Goal: Information Seeking & Learning: Learn about a topic

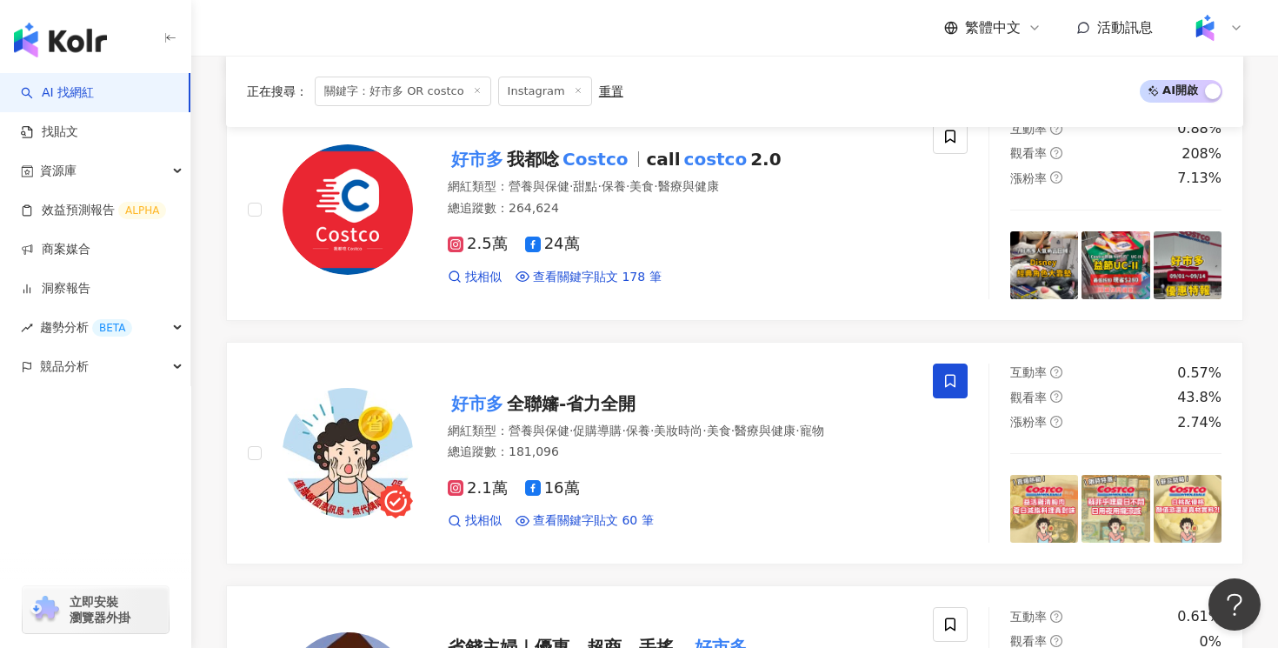
scroll to position [530, 0]
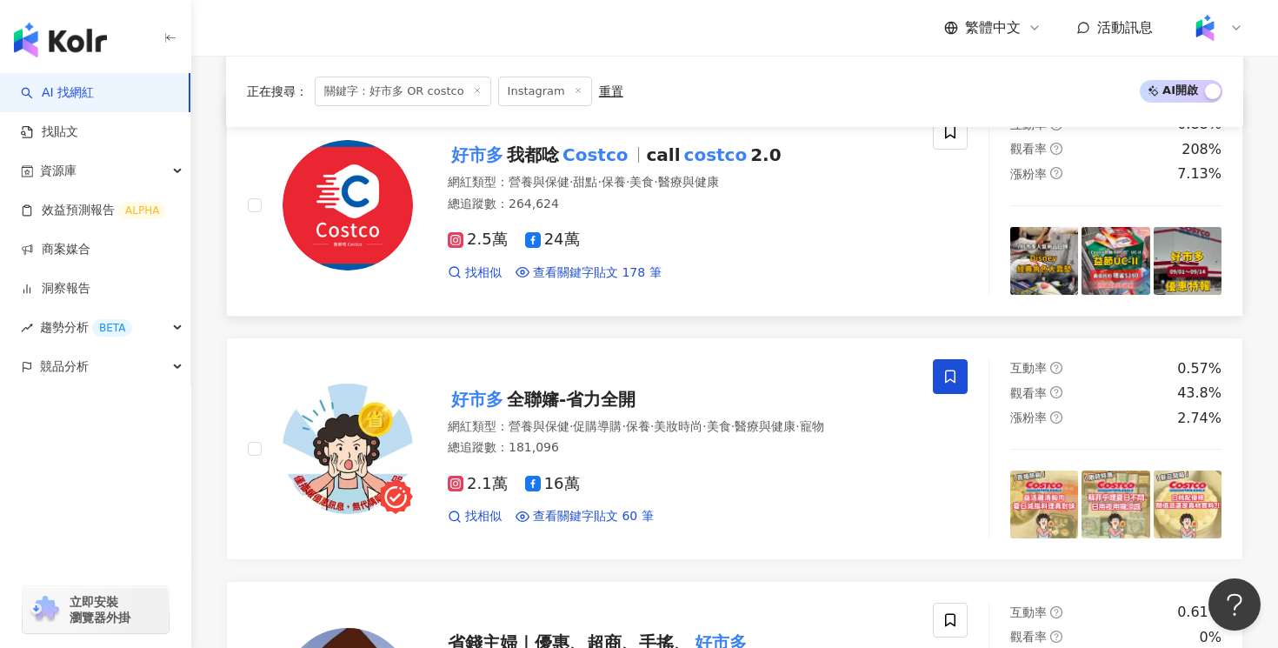
click at [682, 262] on div "2.5萬 24萬 找相似 查看關鍵字貼文 178 筆" at bounding box center [680, 248] width 464 height 64
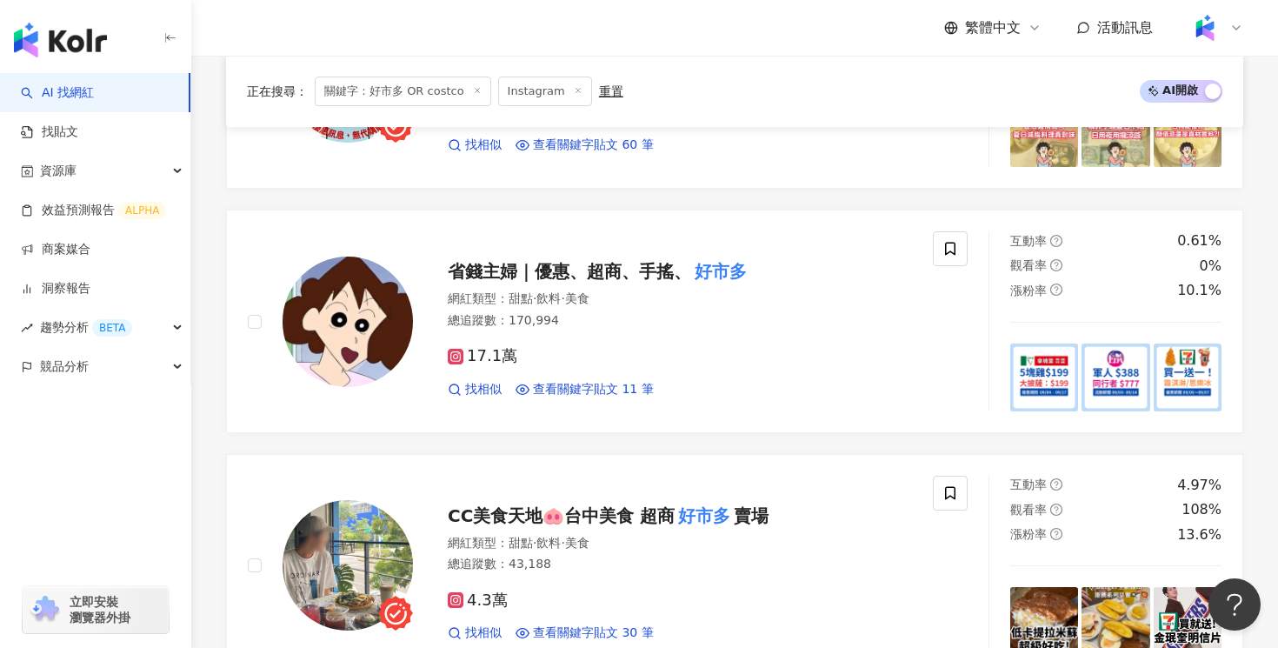
scroll to position [907, 0]
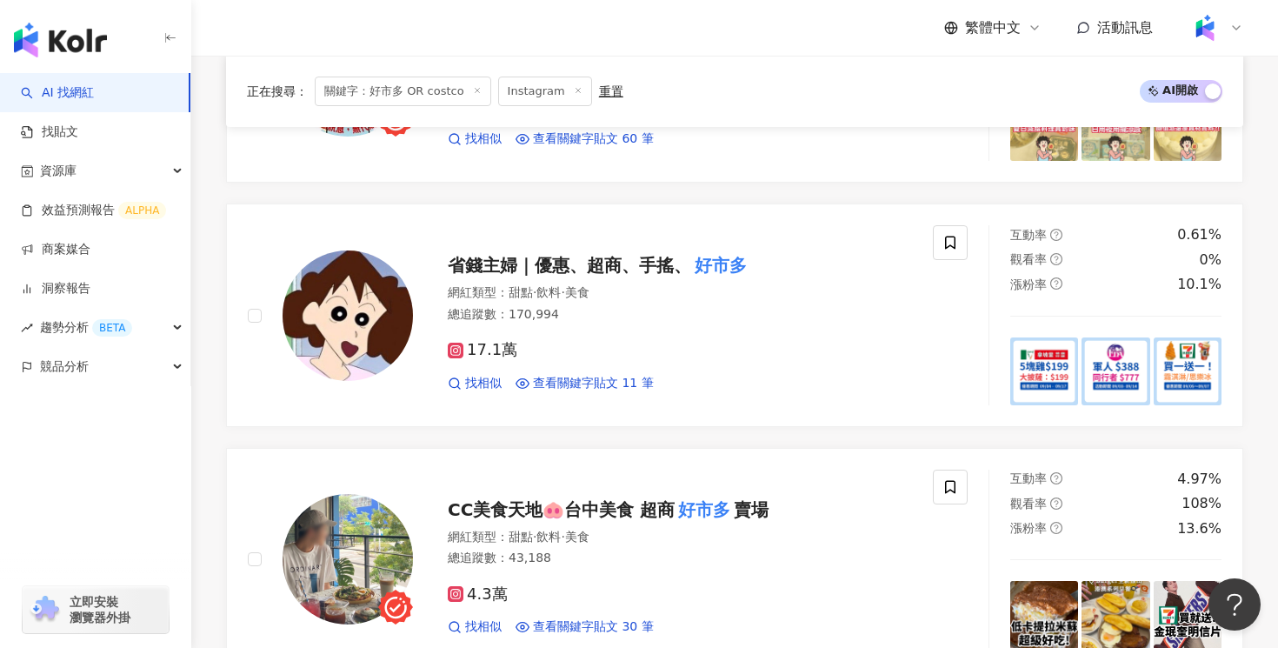
click at [714, 329] on div "17.1萬 找相似 查看關鍵字貼文 11 筆" at bounding box center [680, 359] width 464 height 64
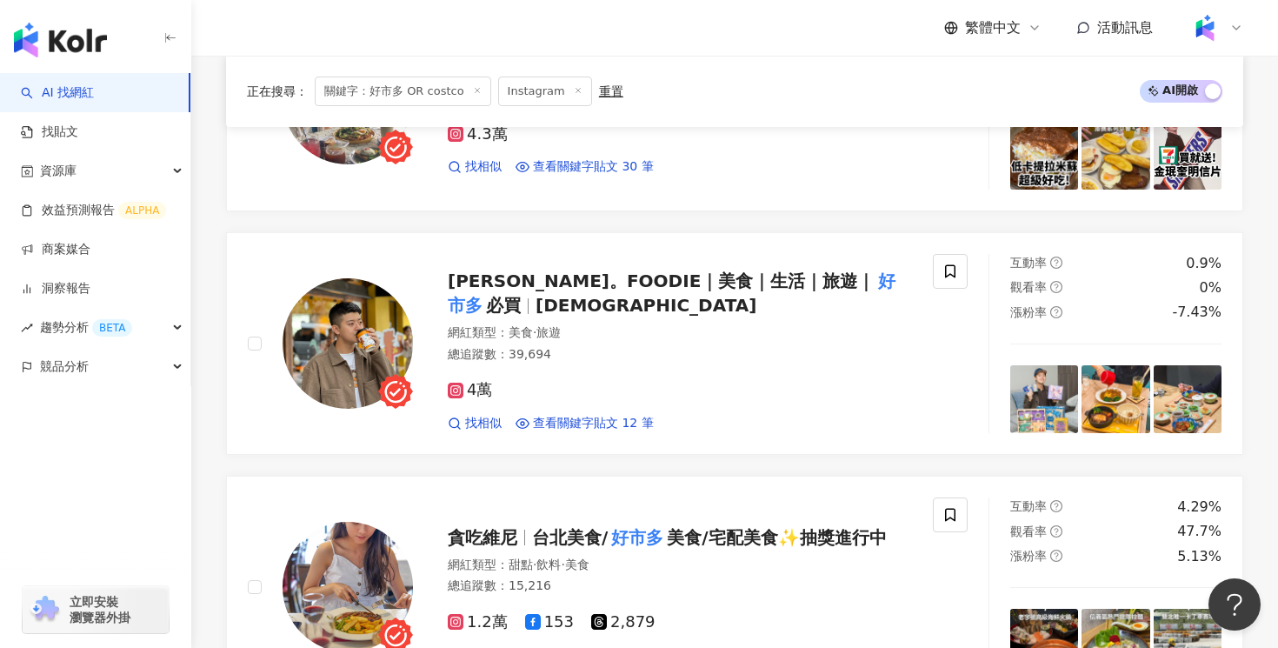
scroll to position [1263, 0]
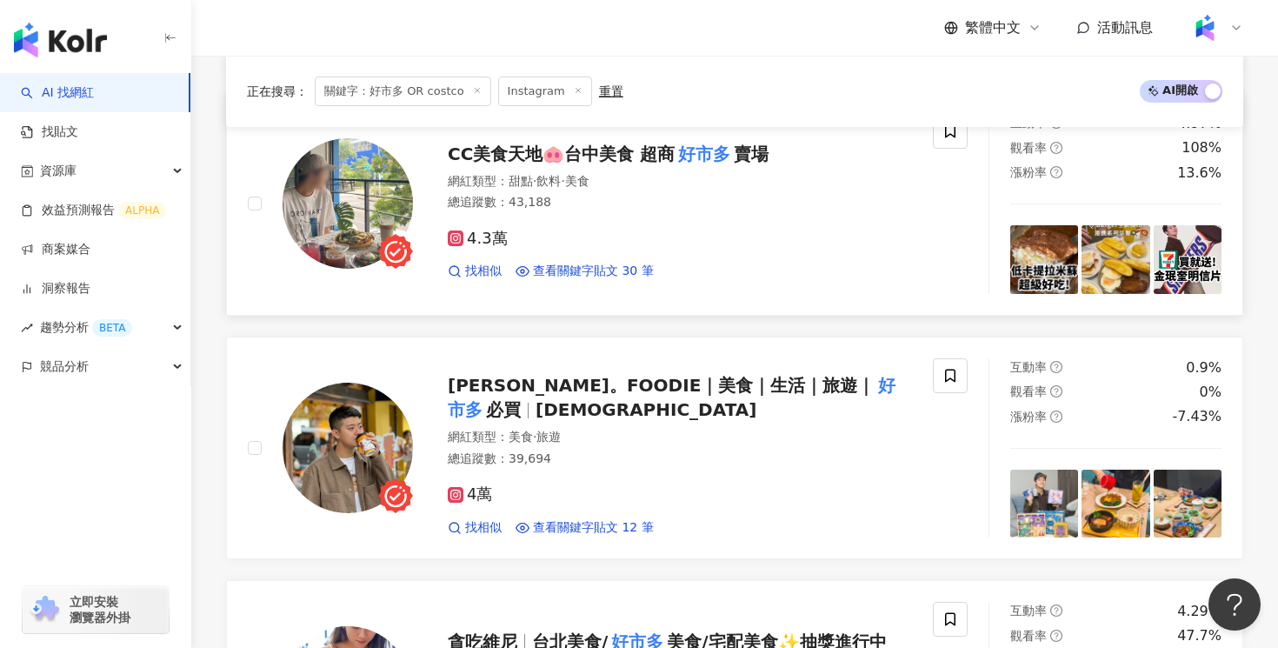
click at [668, 254] on div "4.3萬 找相似 查看關鍵字貼文 30 筆" at bounding box center [680, 248] width 464 height 64
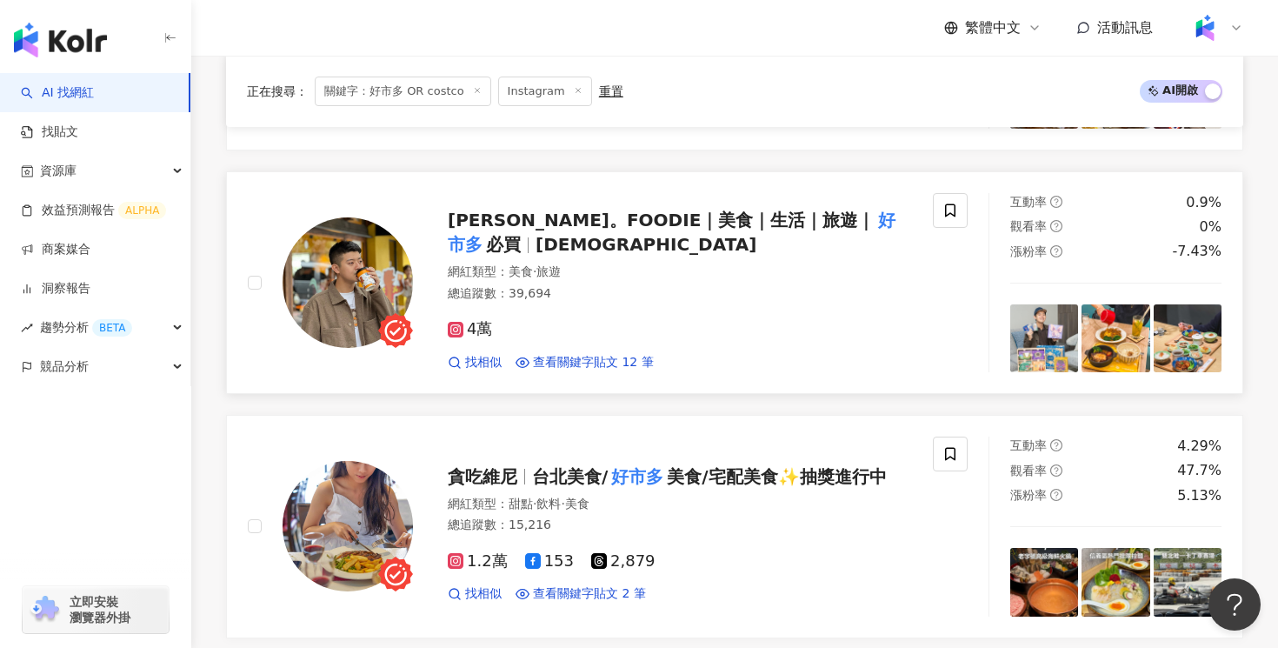
scroll to position [1434, 0]
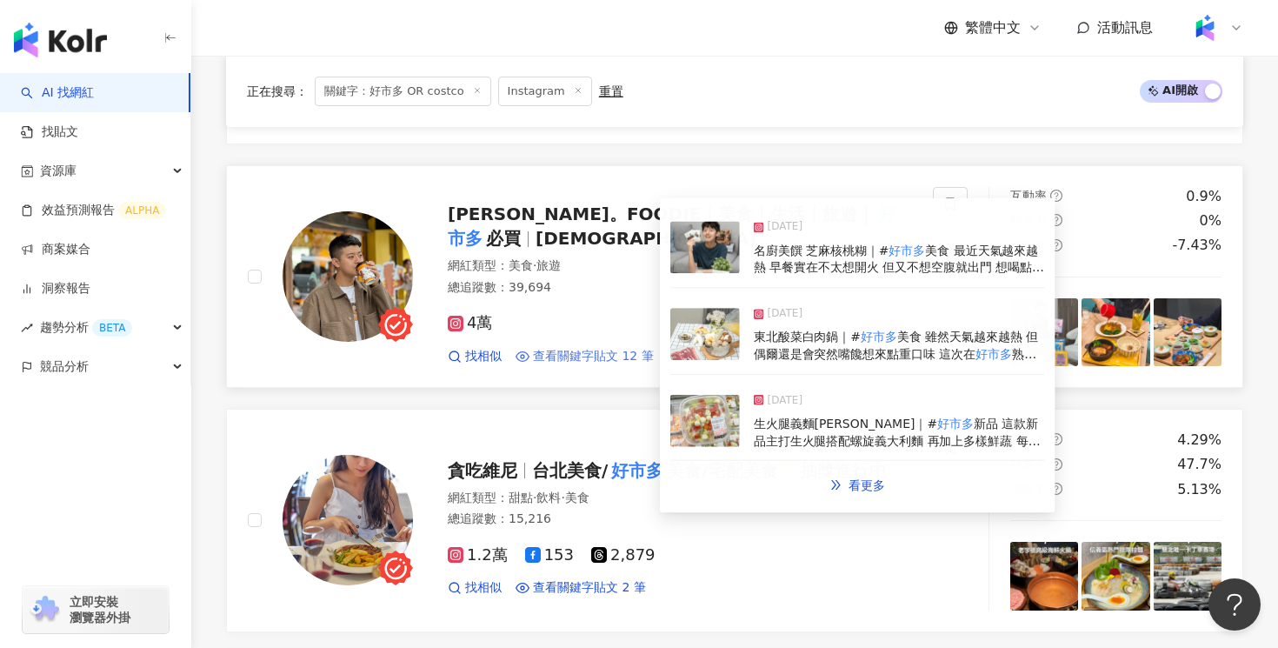
click at [592, 358] on span "查看關鍵字貼文 12 筆" at bounding box center [593, 356] width 121 height 17
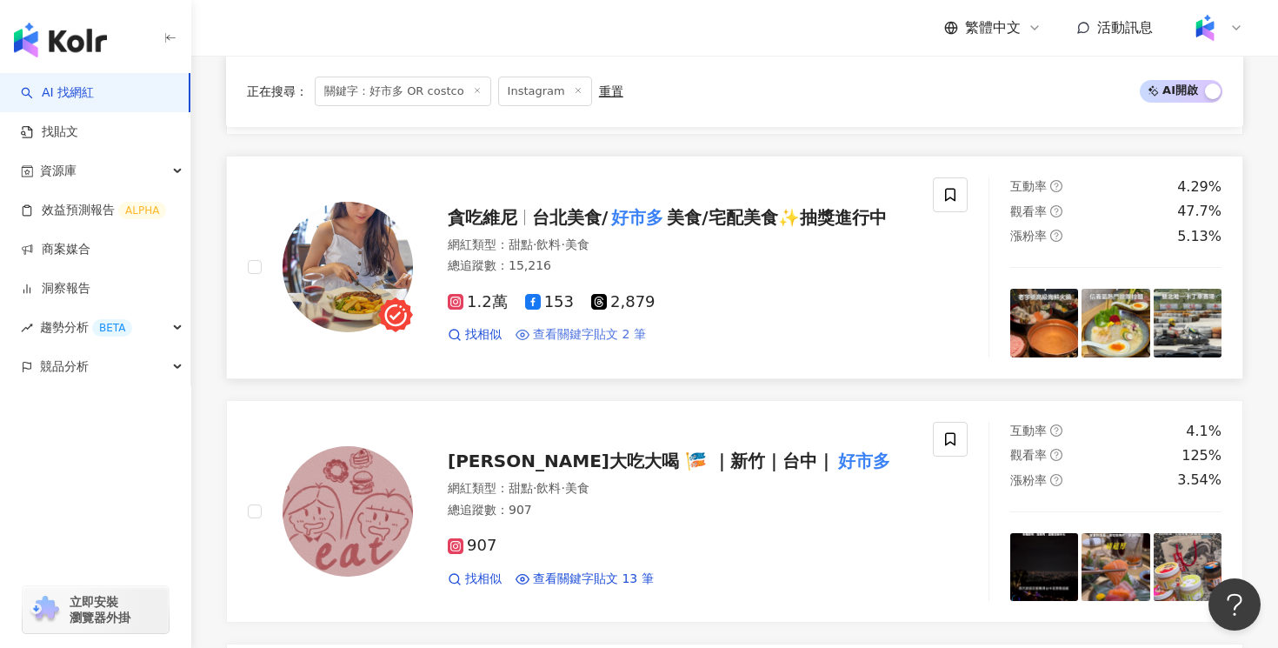
scroll to position [0, 0]
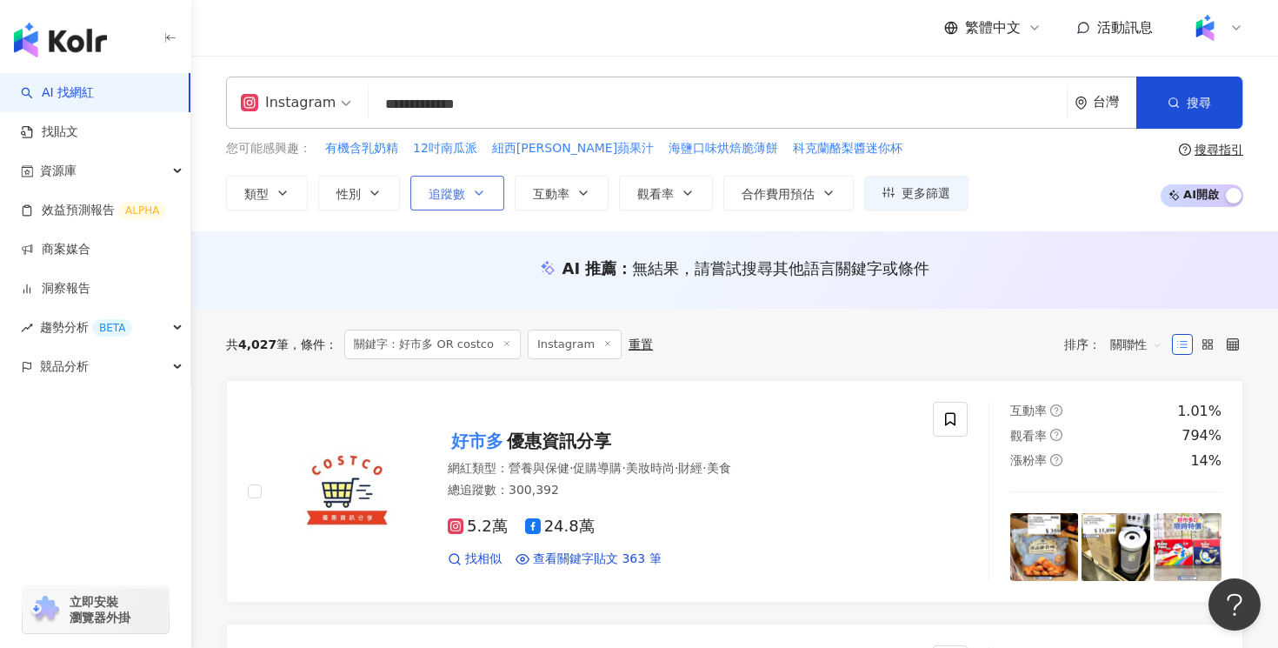
click at [465, 189] on button "追蹤數" at bounding box center [457, 193] width 94 height 35
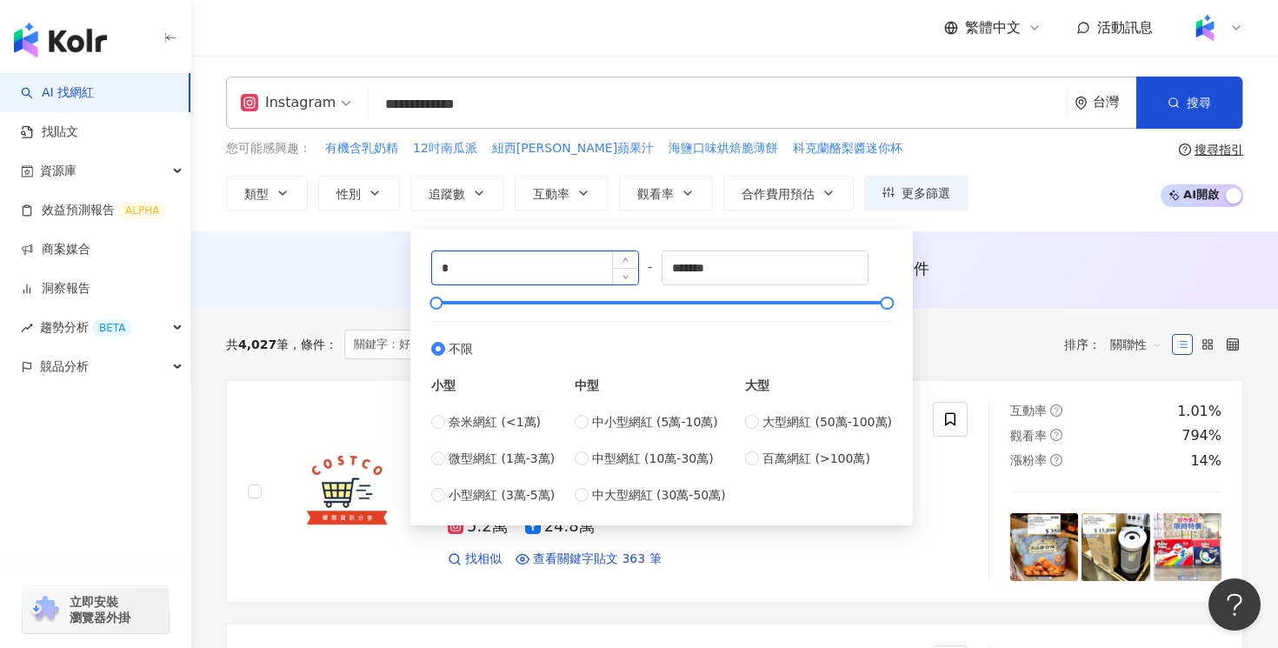
click at [483, 264] on input "*" at bounding box center [535, 267] width 206 height 33
type input "*"
type input "*****"
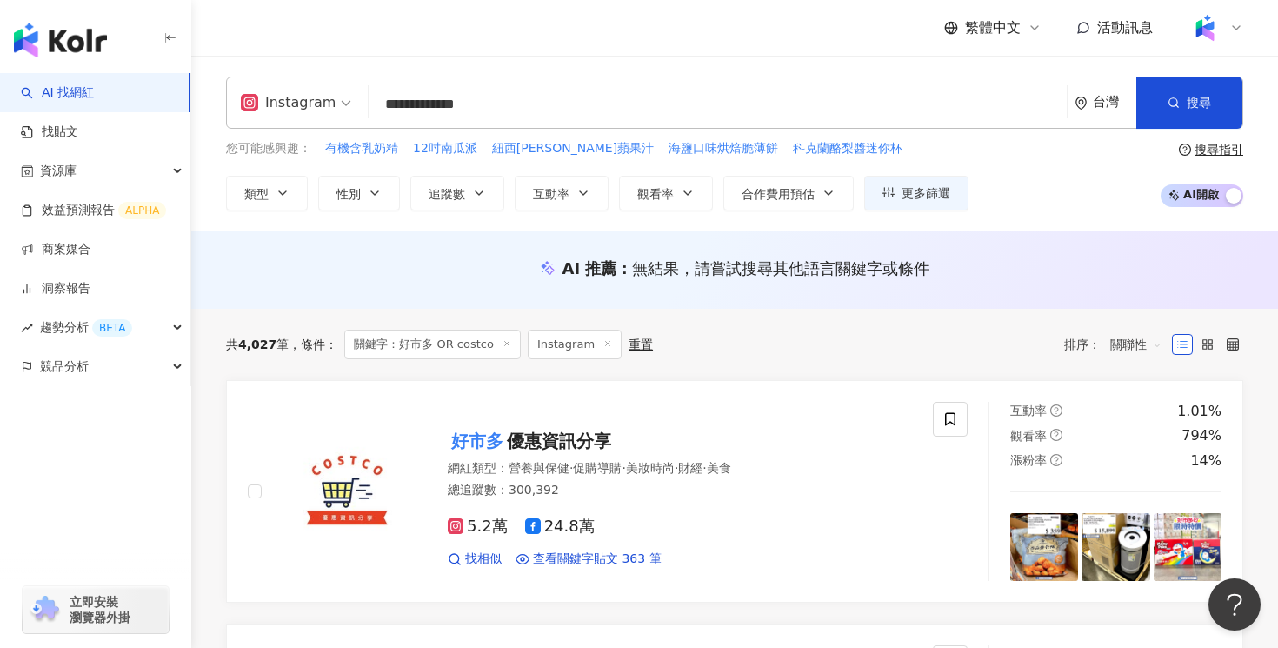
click at [1053, 273] on div "AI 推薦 ： 無結果，請嘗試搜尋其他語言關鍵字或條件" at bounding box center [734, 268] width 1017 height 22
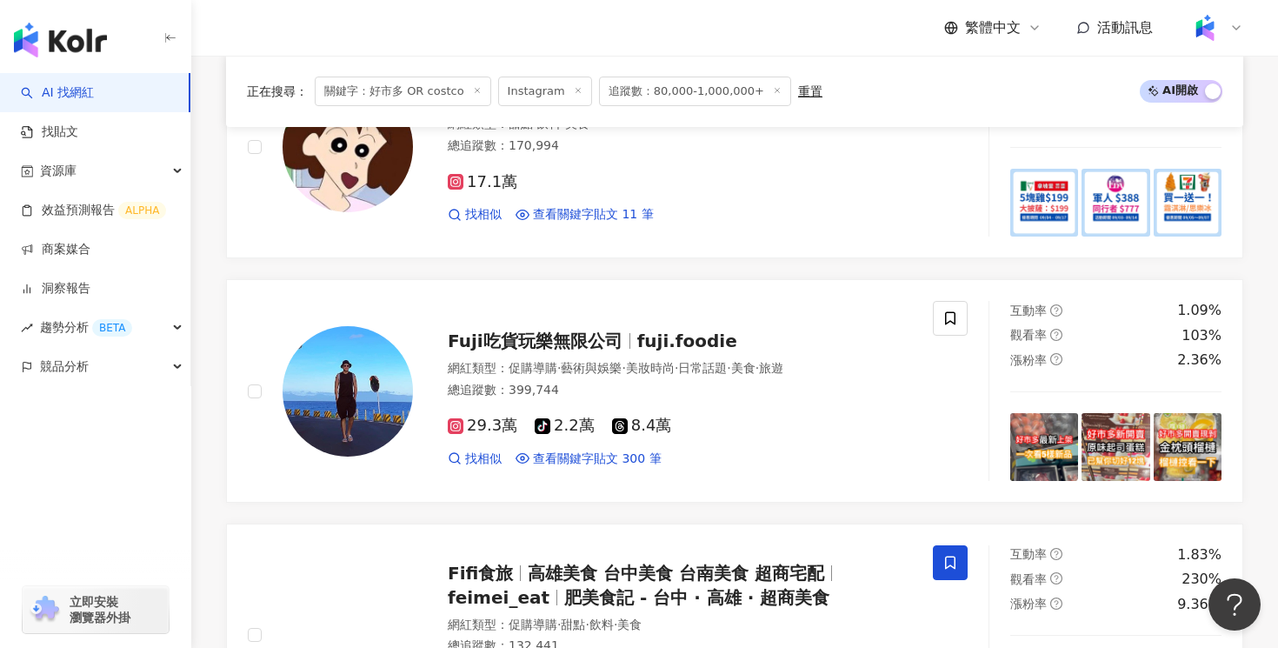
scroll to position [435, 0]
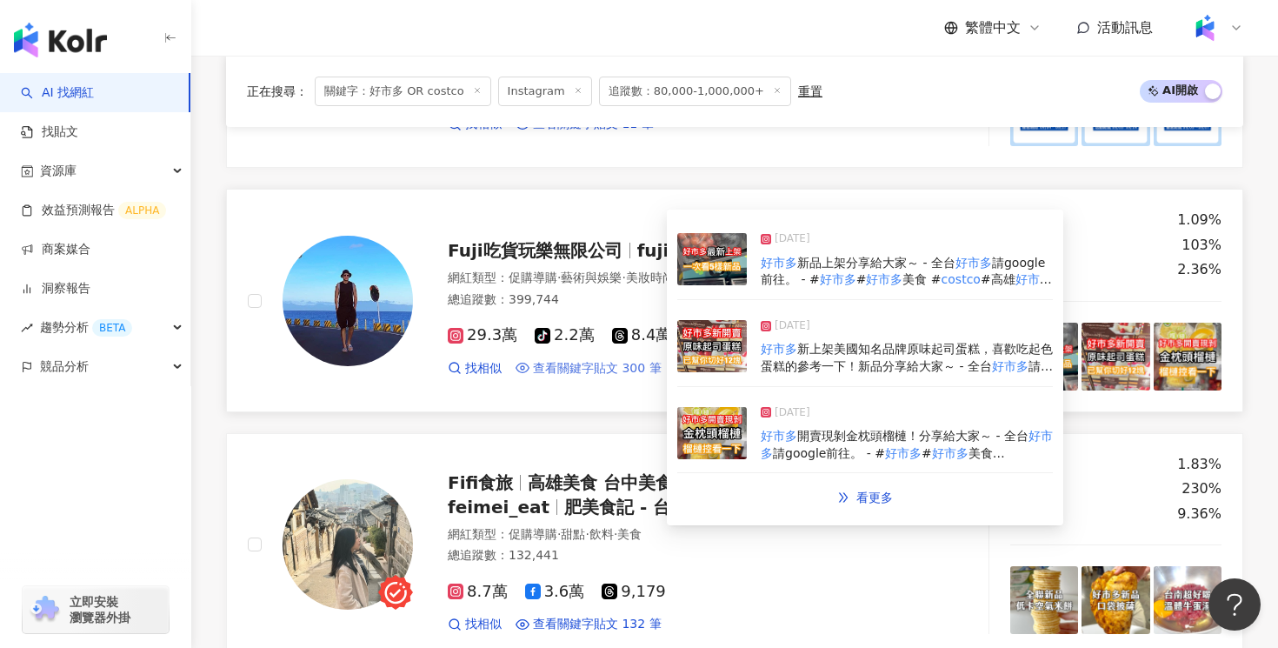
click at [607, 367] on span "查看關鍵字貼文 300 筆" at bounding box center [597, 368] width 129 height 17
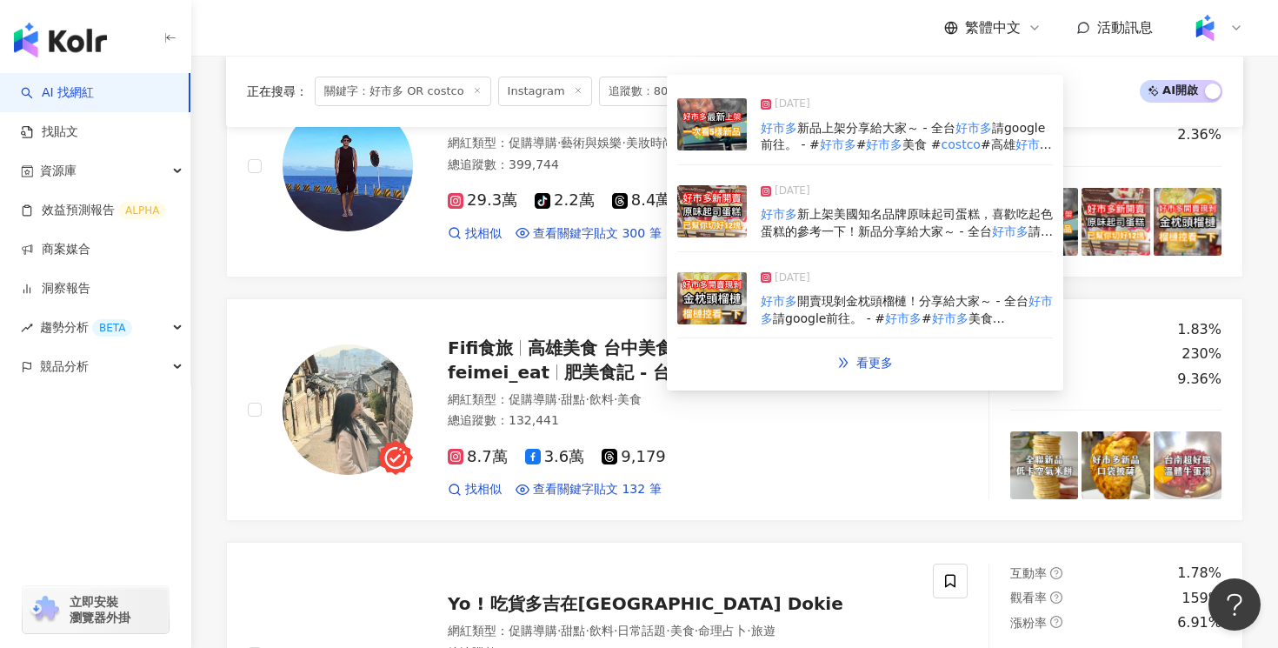
scroll to position [593, 0]
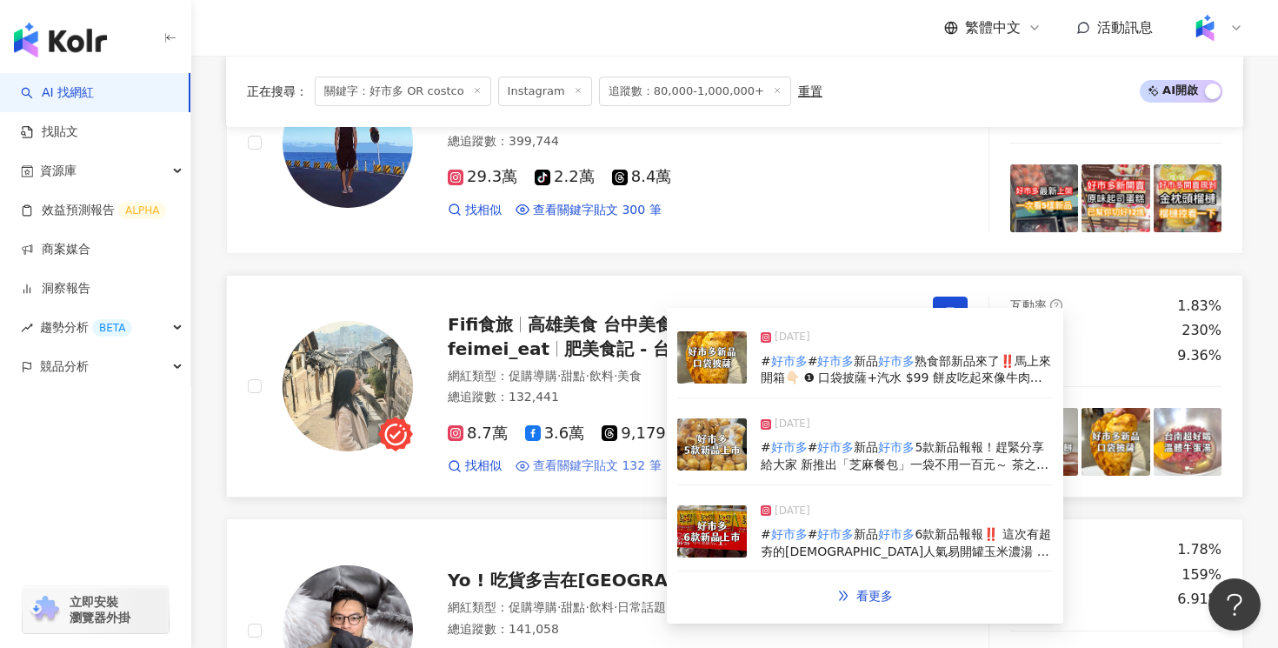
click at [606, 464] on span "查看關鍵字貼文 132 筆" at bounding box center [597, 465] width 129 height 17
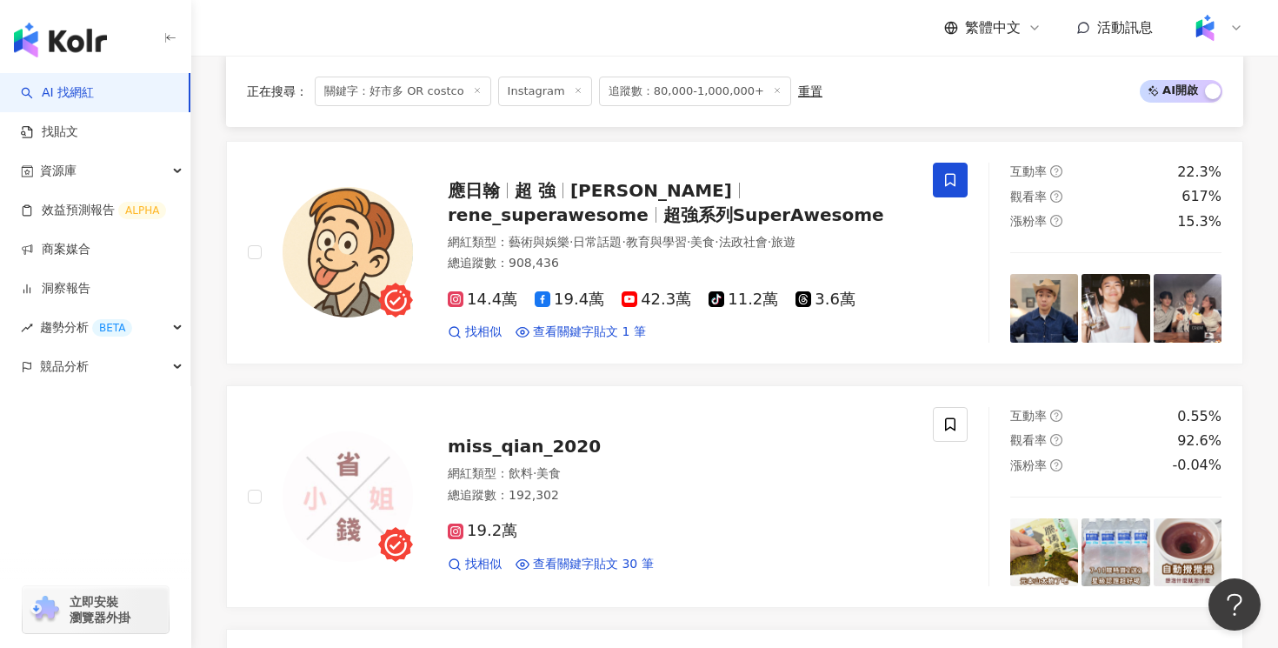
scroll to position [1924, 0]
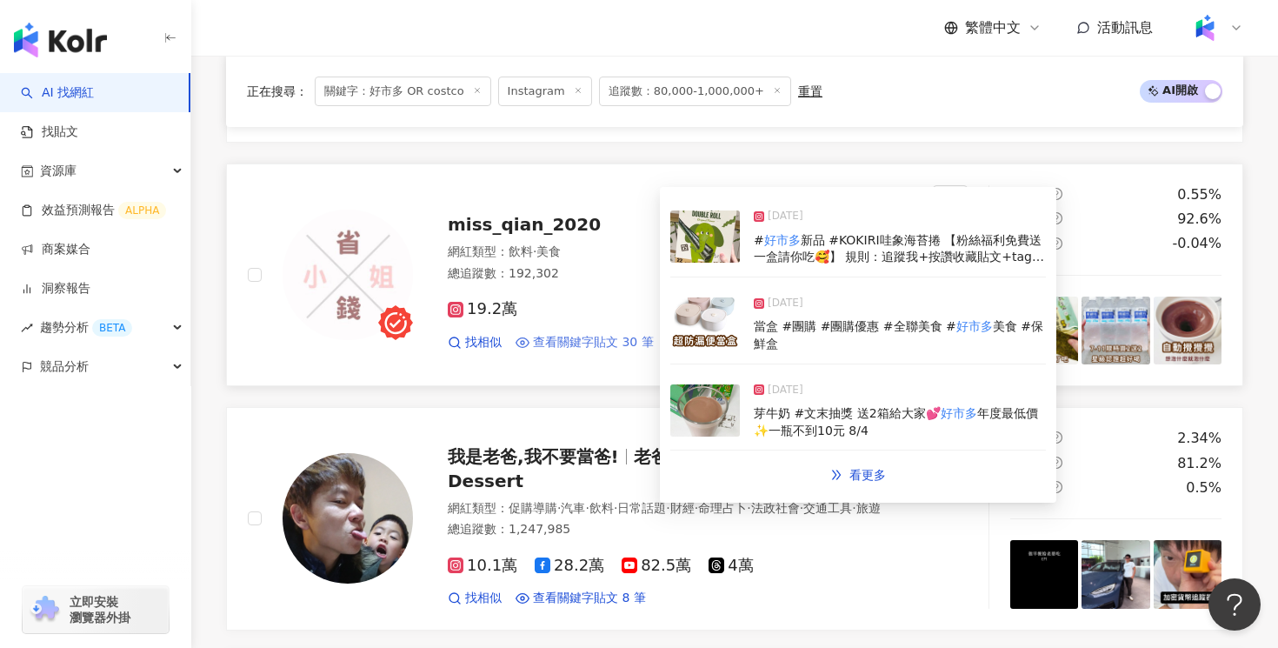
click at [621, 342] on span "查看關鍵字貼文 30 筆" at bounding box center [593, 342] width 121 height 17
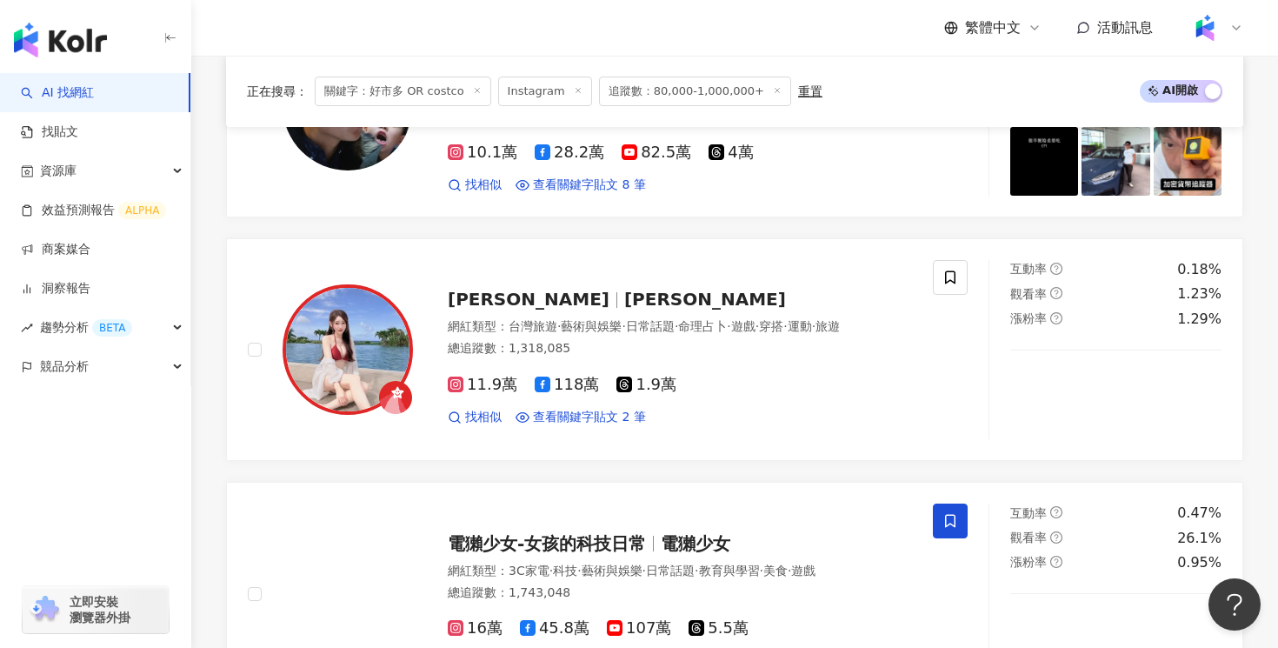
scroll to position [2716, 0]
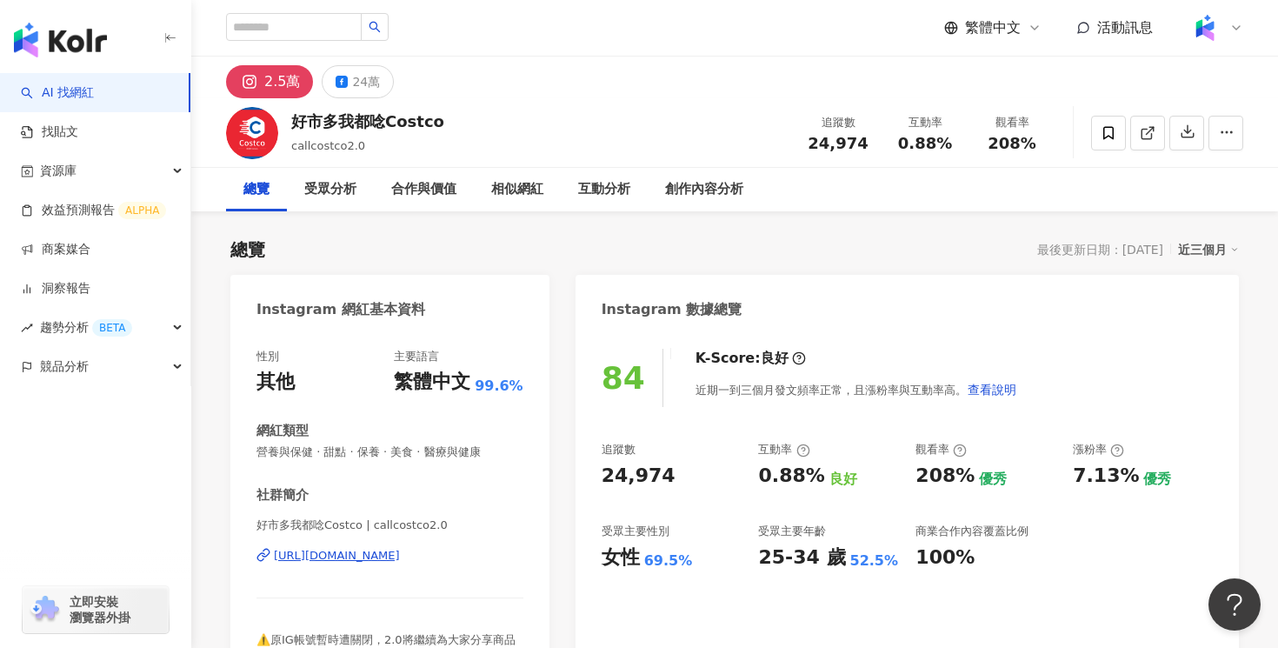
click at [400, 562] on div "https://www.instagram.com/callcostco2.0/" at bounding box center [337, 556] width 126 height 16
drag, startPoint x: 439, startPoint y: 114, endPoint x: 298, endPoint y: 116, distance: 140.8
click at [298, 116] on div "好市多我都唸Costco callcostco2.0 追蹤數 24,974 互動率 0.88% 觀看率 208%" at bounding box center [734, 132] width 1087 height 69
copy div "好市多我都唸Costco"
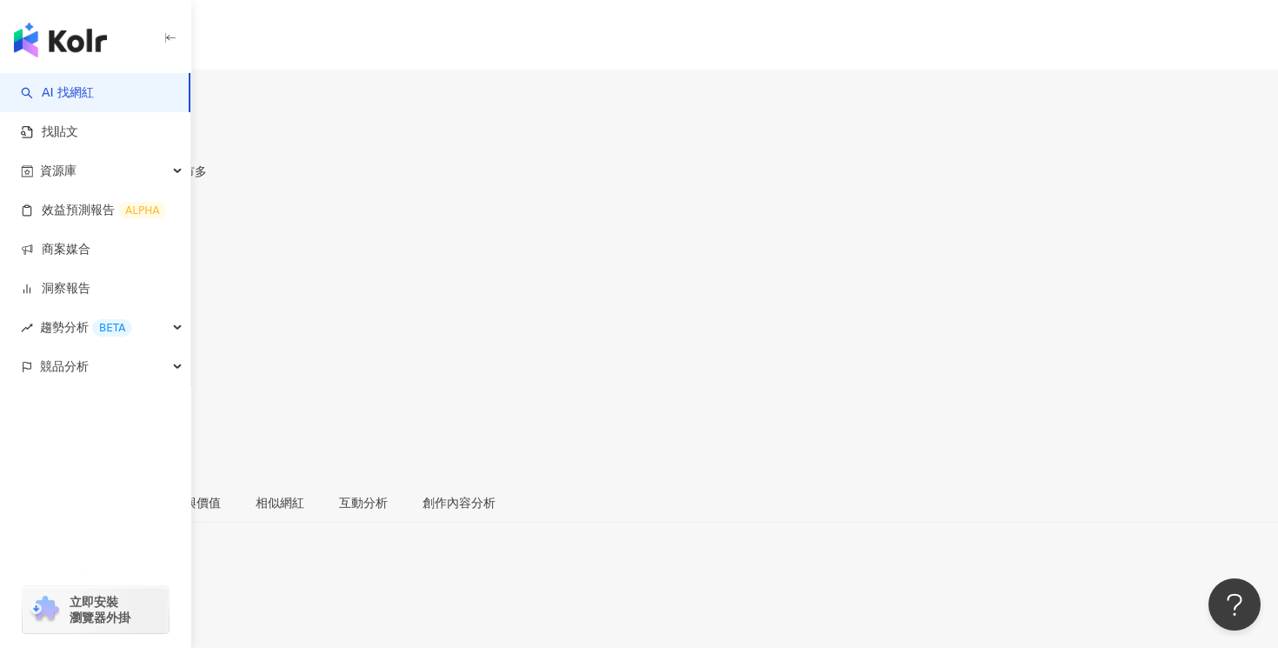
click at [22, 383] on icon at bounding box center [17, 388] width 10 height 10
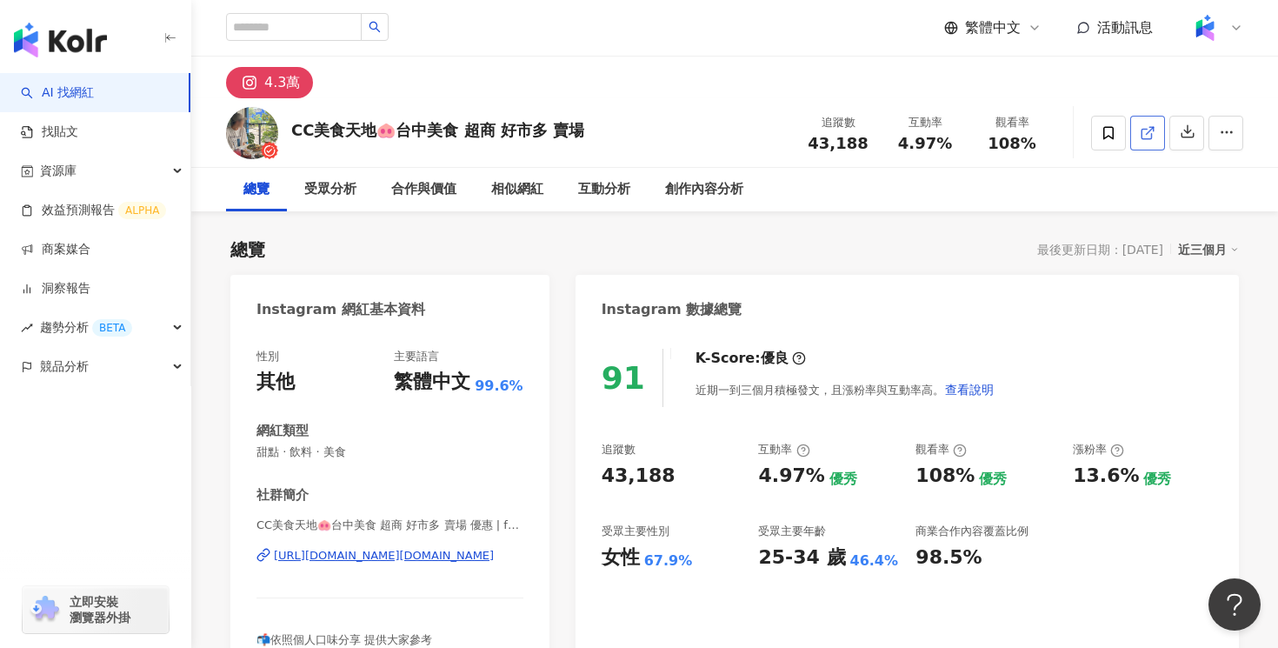
click at [1153, 125] on icon at bounding box center [1148, 133] width 16 height 16
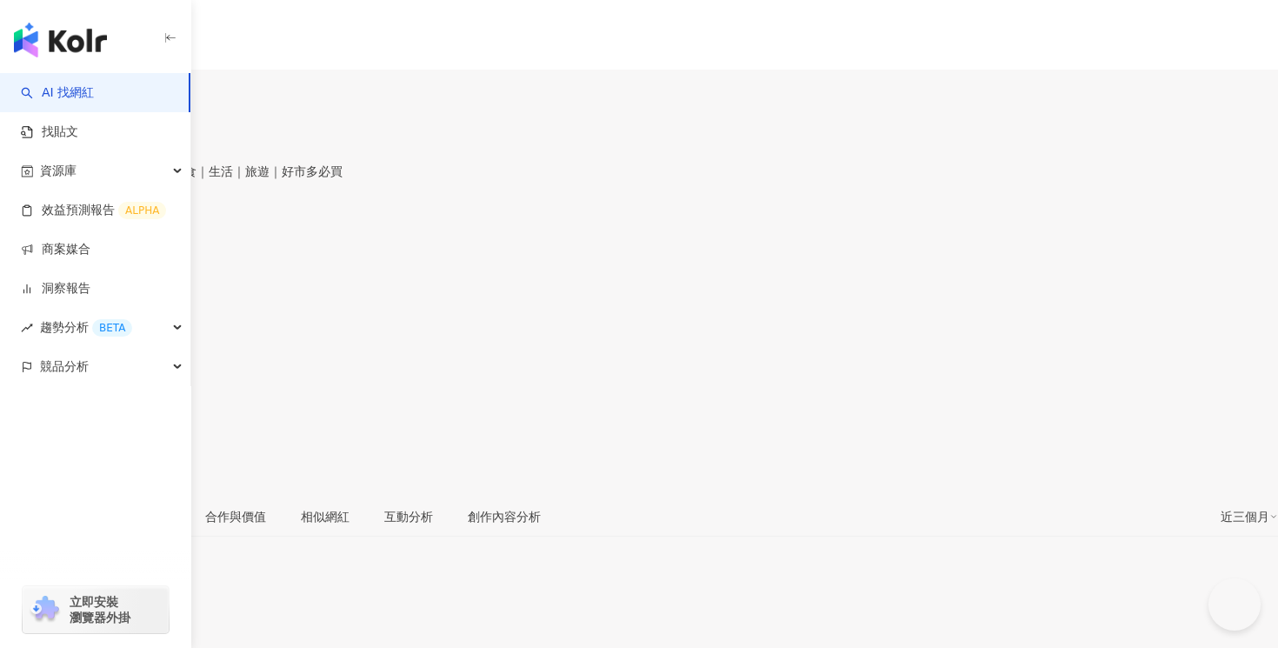
type input "**********"
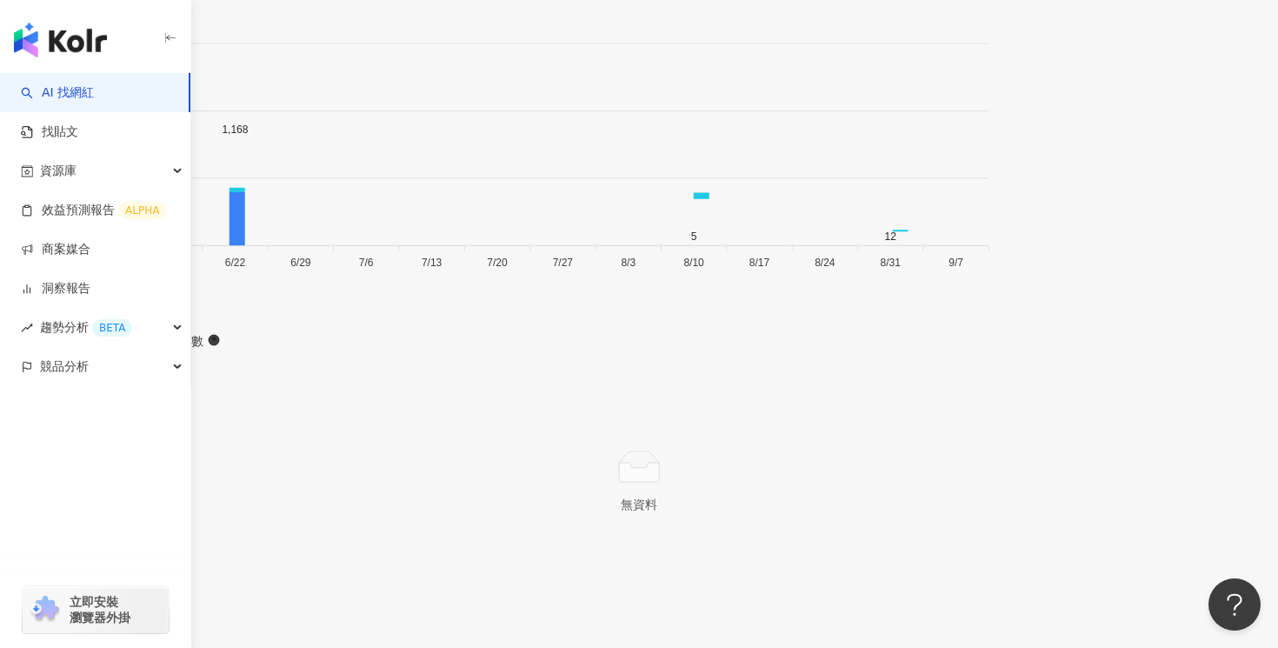
scroll to position [5149, 0]
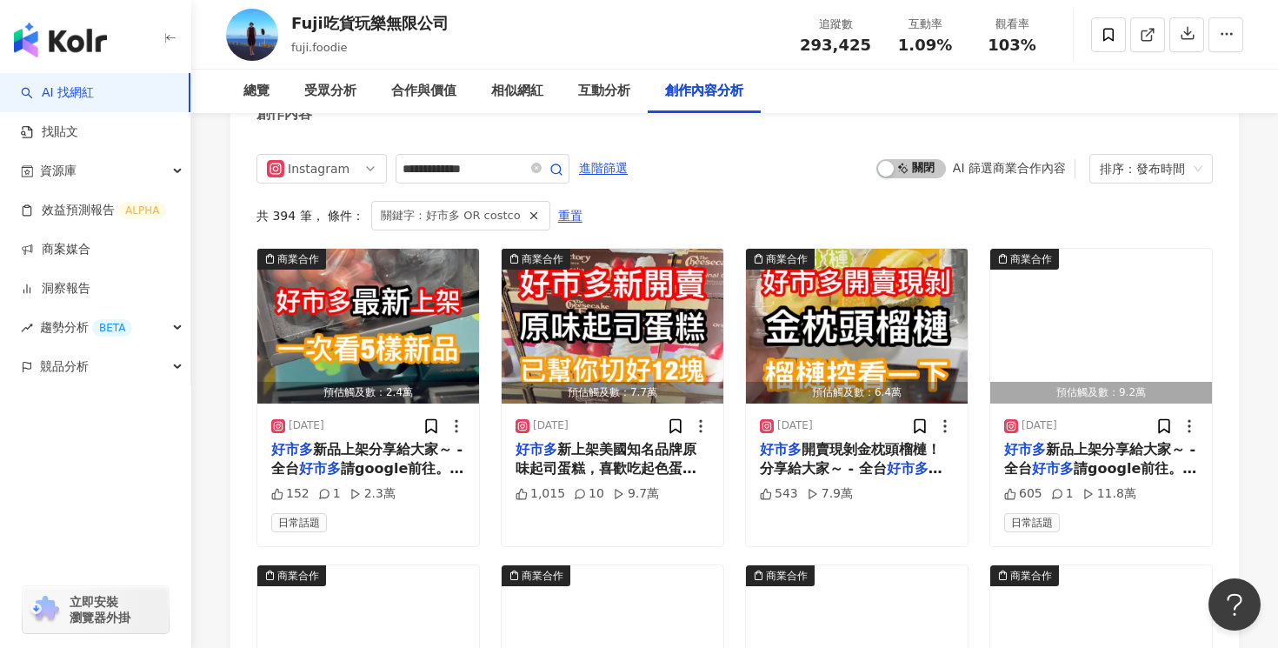
scroll to position [5335, 0]
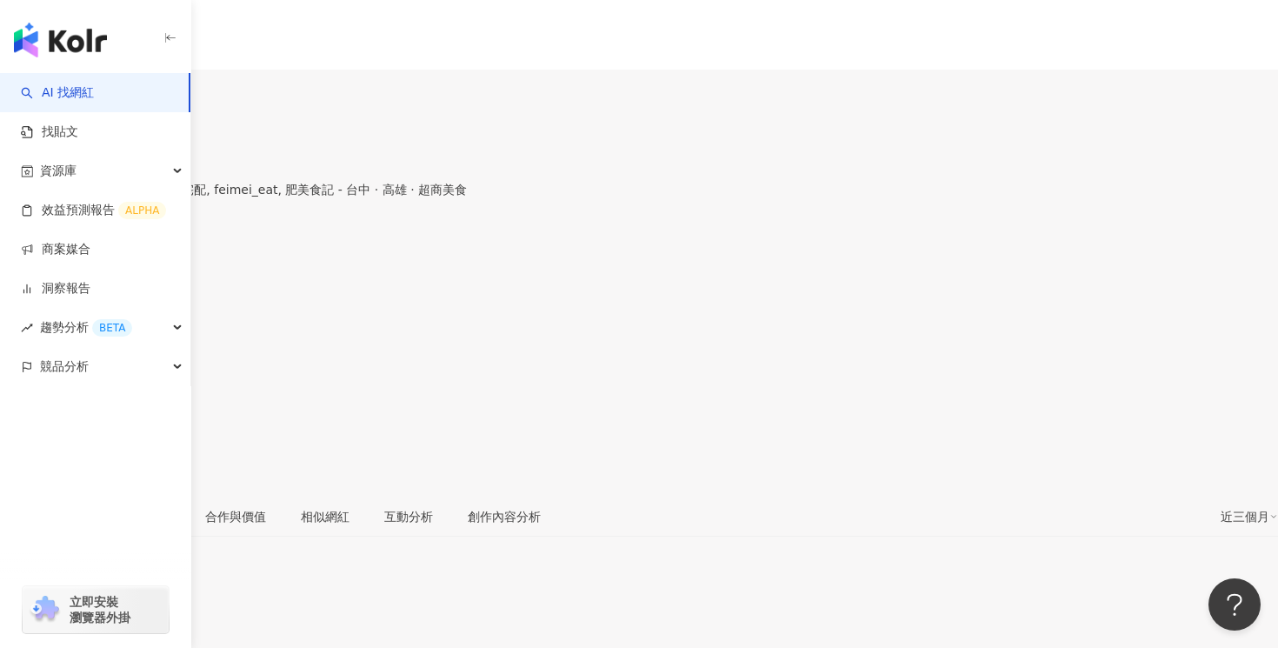
type input "**********"
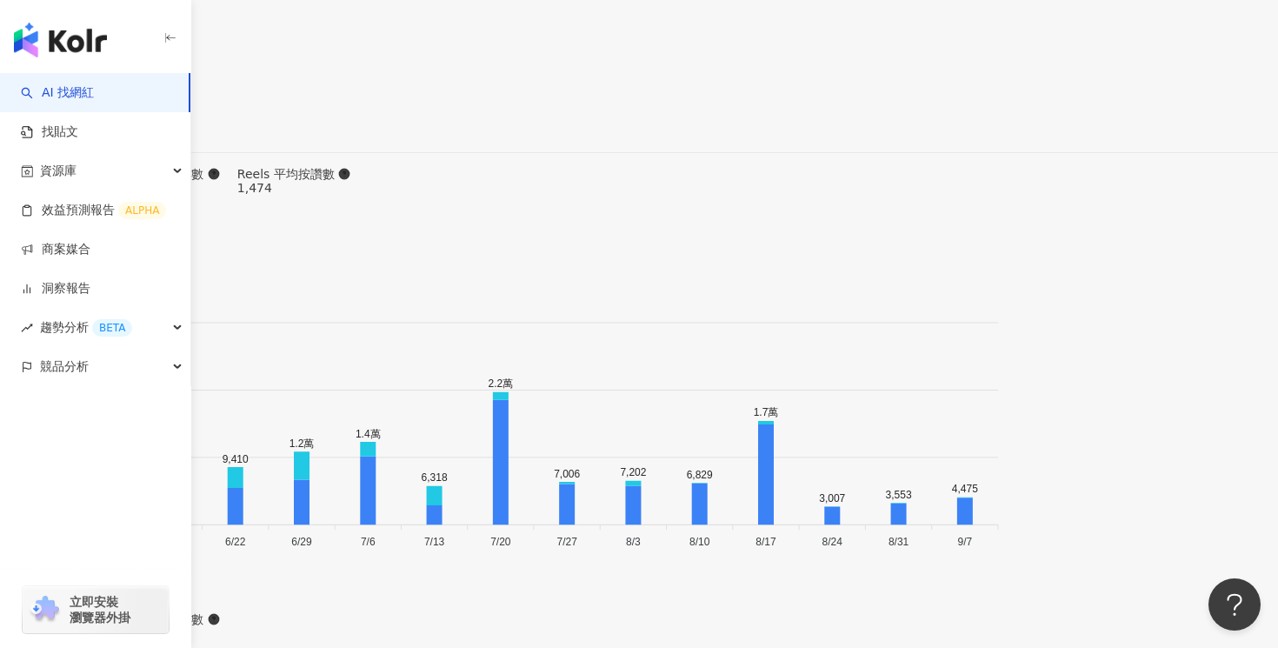
scroll to position [6212, 0]
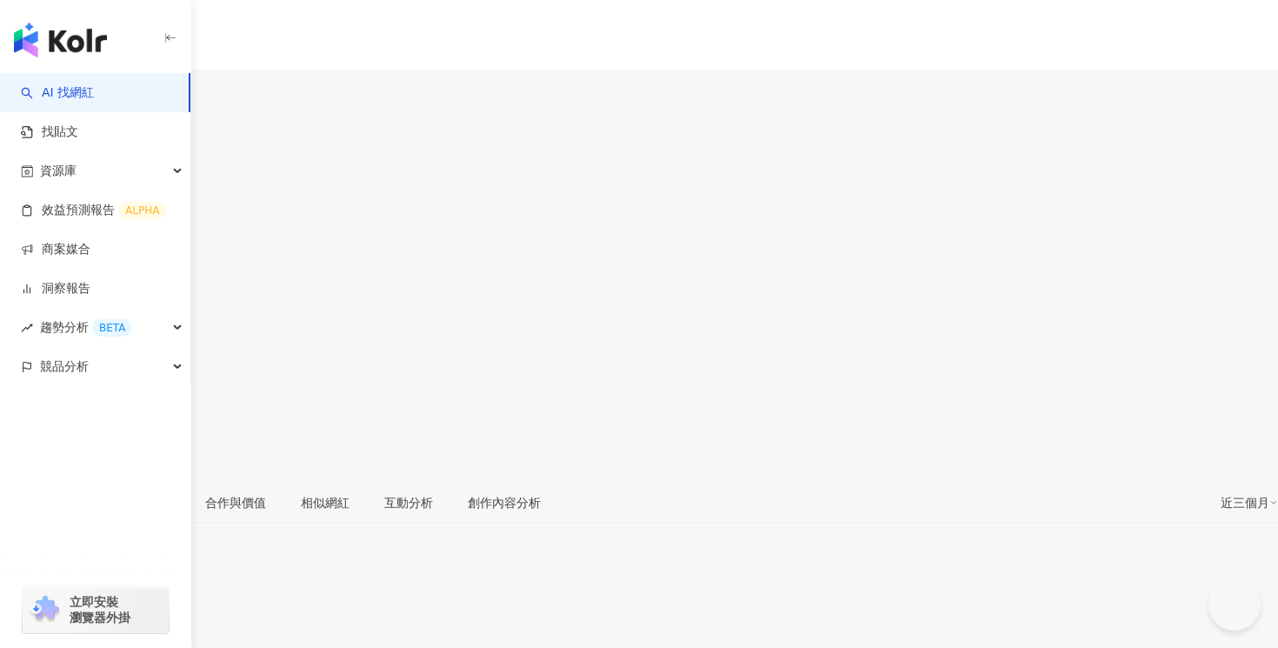
type input "**********"
